Goal: Navigation & Orientation: Go to known website

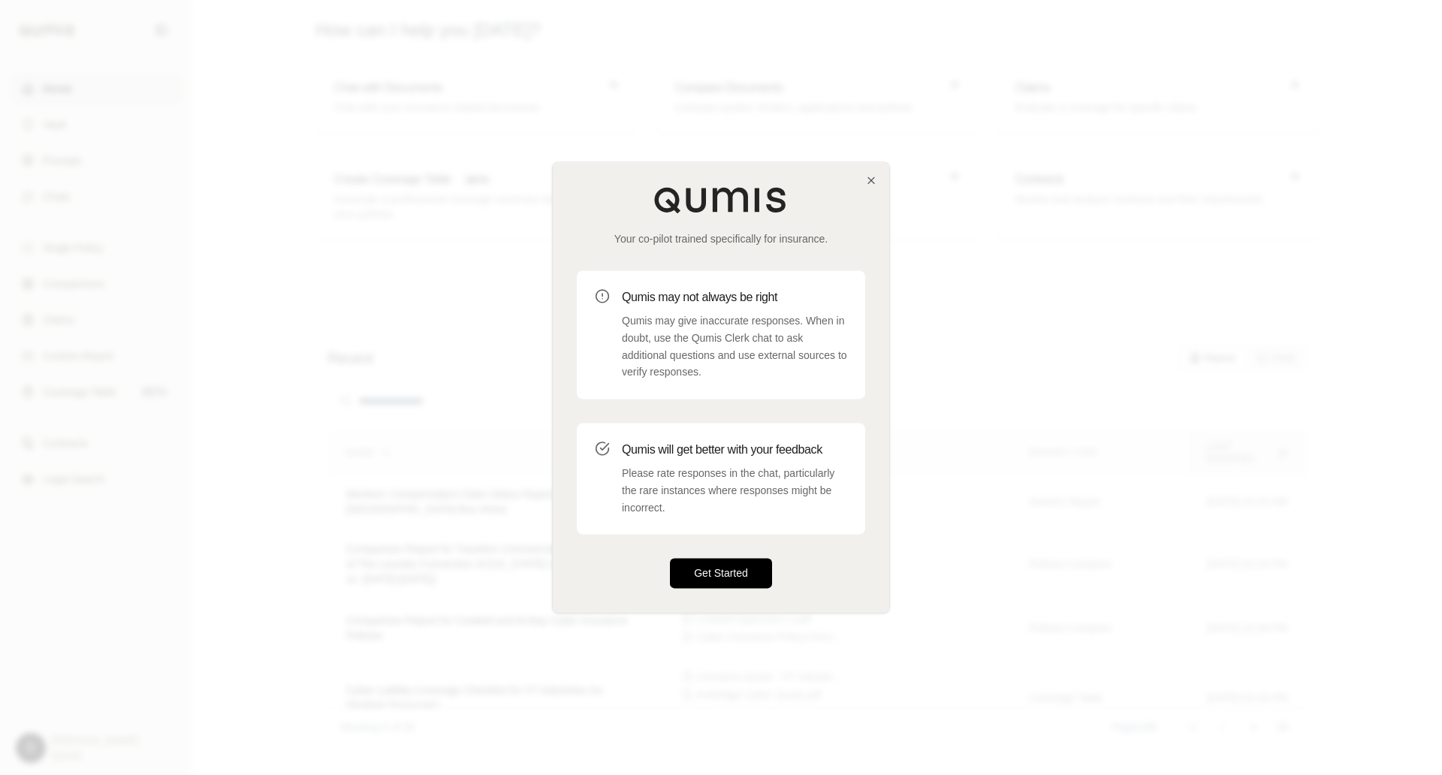
click at [700, 573] on button "Get Started" at bounding box center [721, 574] width 102 height 30
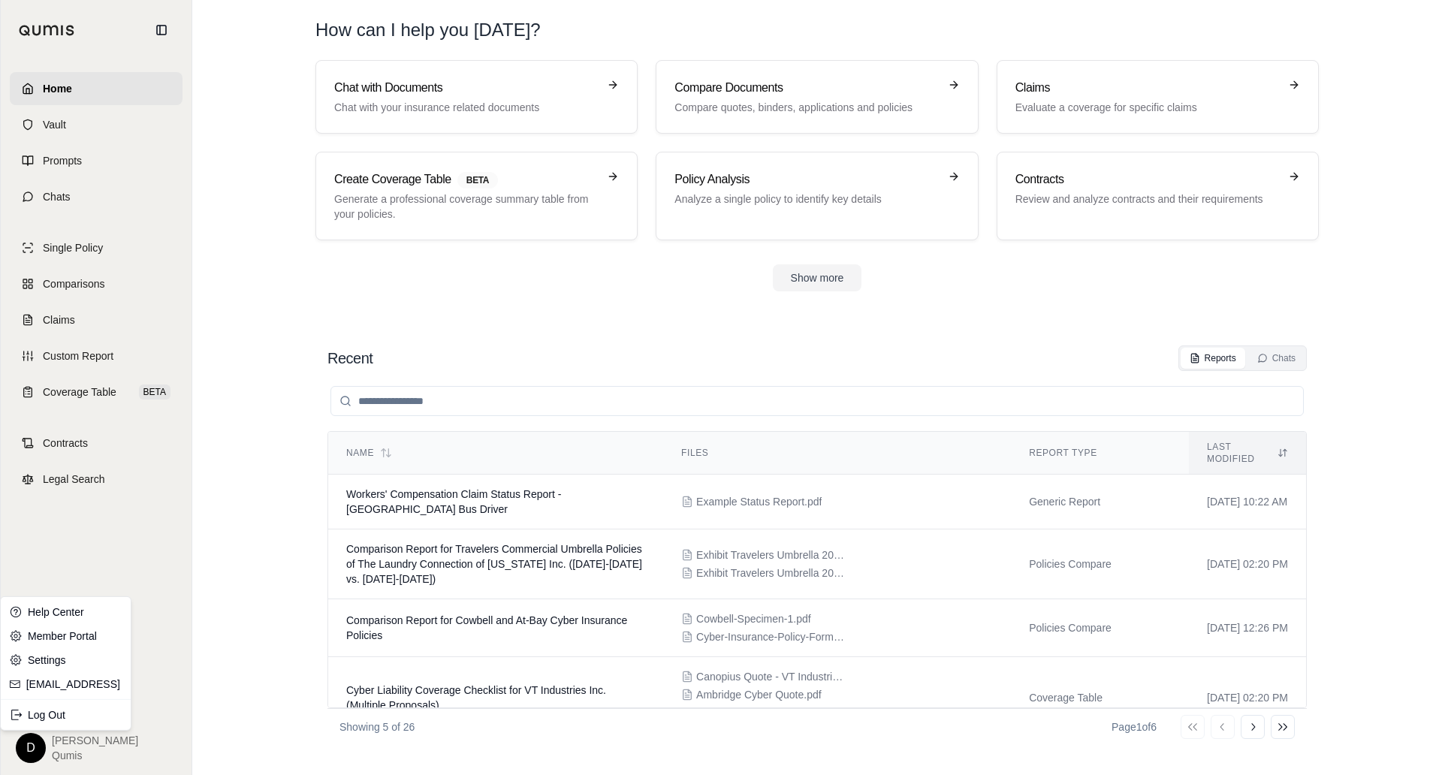
click at [36, 745] on html "Home Vault Prompts Chats Single Policy Comparisons Claims Custom Report Coverag…" at bounding box center [721, 387] width 1442 height 775
click at [200, 523] on html "Home Vault Prompts Chats Single Policy Comparisons Claims Custom Report Coverag…" at bounding box center [721, 387] width 1442 height 775
click at [29, 747] on html "Home Vault Prompts Chats Single Policy Comparisons Claims Custom Report Coverag…" at bounding box center [721, 387] width 1442 height 775
click at [47, 706] on div "Log Out" at bounding box center [66, 715] width 124 height 24
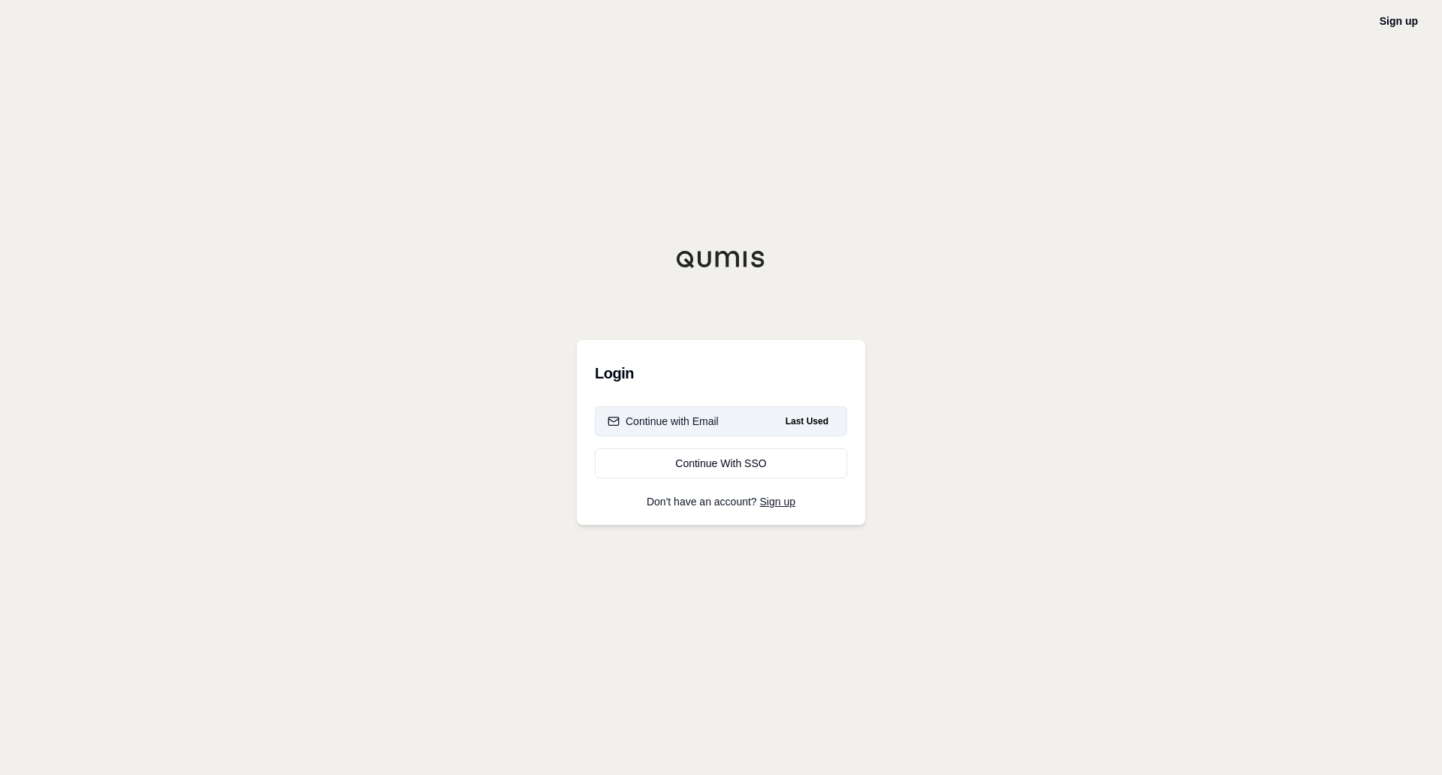
click at [679, 414] on div "Continue with Email" at bounding box center [662, 421] width 111 height 15
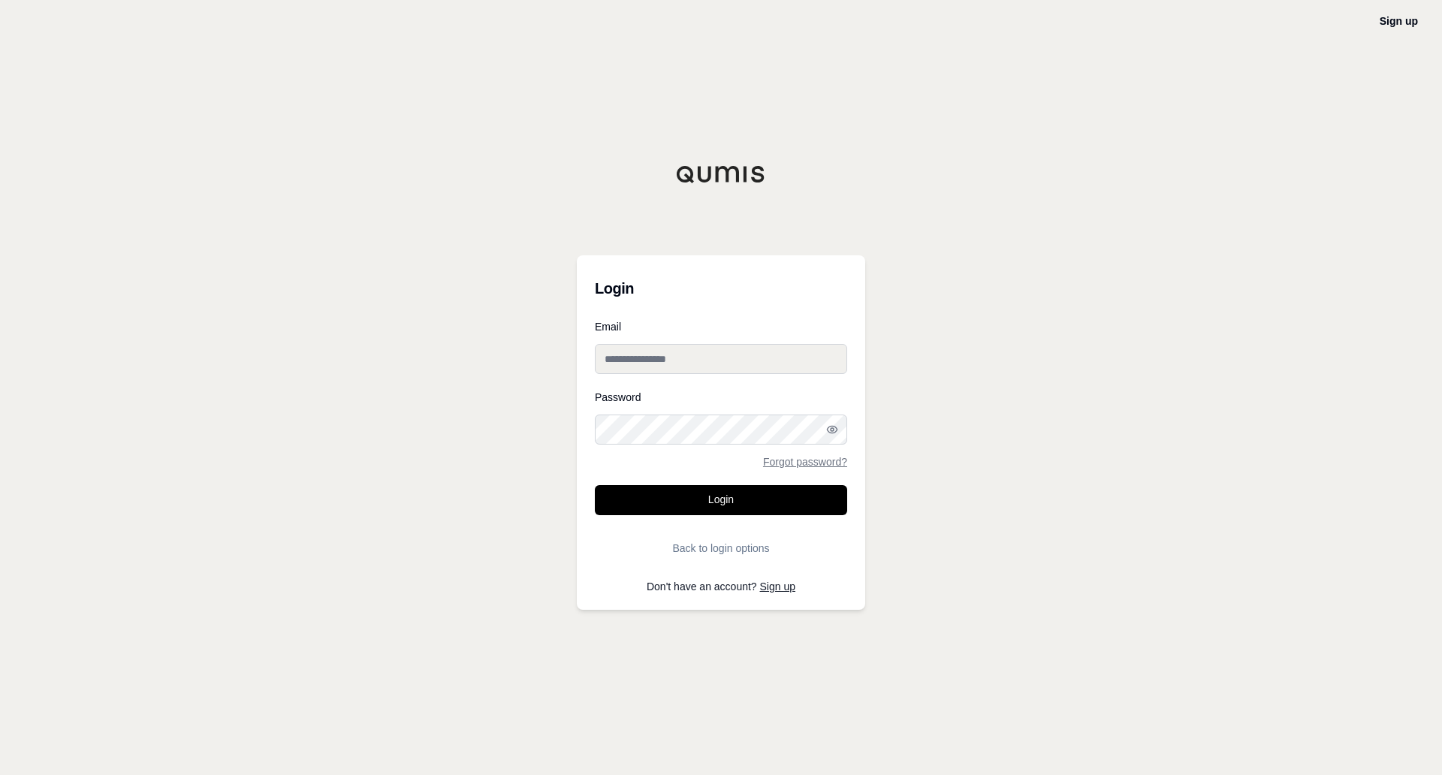
click at [676, 345] on input "Email" at bounding box center [721, 359] width 252 height 30
type input "**********"
click at [700, 514] on button "Login" at bounding box center [721, 500] width 252 height 30
